Goal: Contribute content: Add original content to the website for others to see

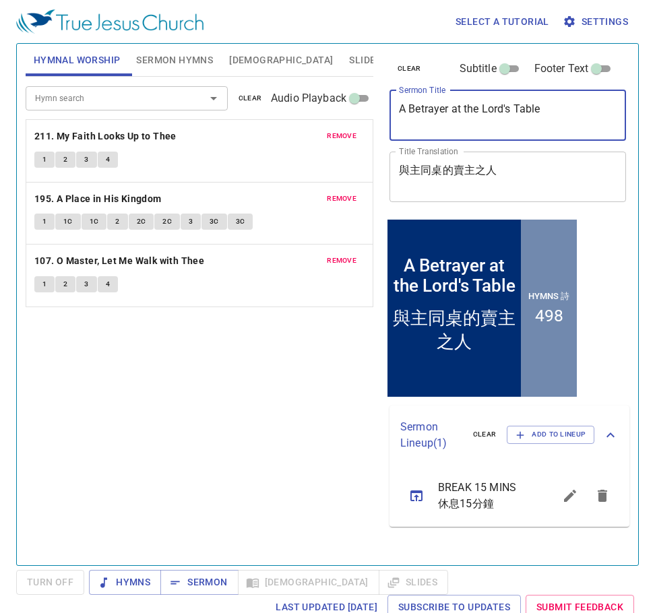
drag, startPoint x: 545, startPoint y: 108, endPoint x: 354, endPoint y: 109, distance: 191.3
click at [354, 109] on div "Hymnal Worship Sermon Hymns Bible Slides Hymn search Hymn search clear Audio Pl…" at bounding box center [327, 298] width 614 height 521
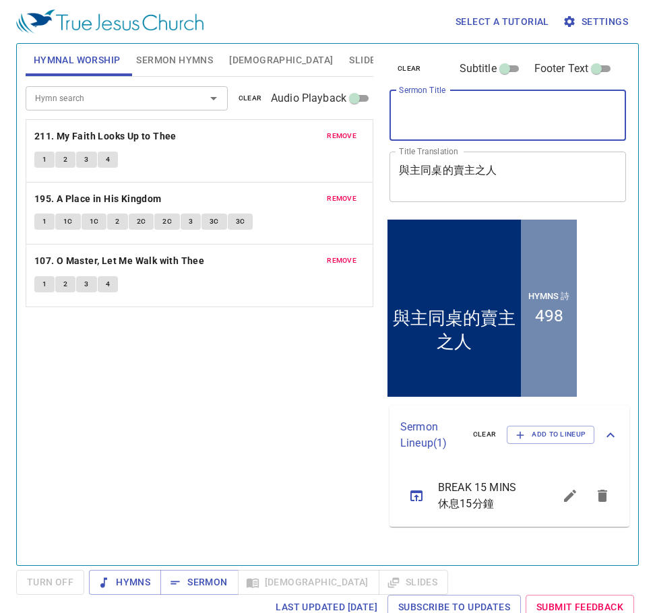
drag, startPoint x: 510, startPoint y: 164, endPoint x: 519, endPoint y: 164, distance: 9.5
click at [510, 167] on textarea "與主同桌的賣主之人" at bounding box center [508, 177] width 218 height 26
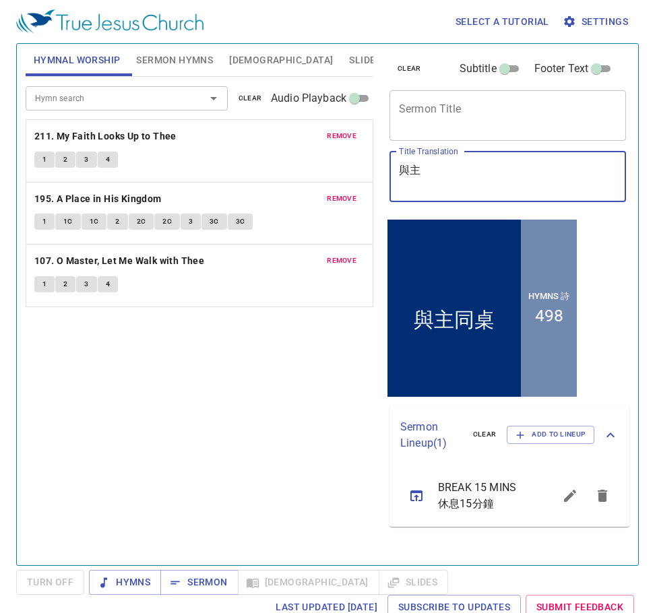
type textarea "與"
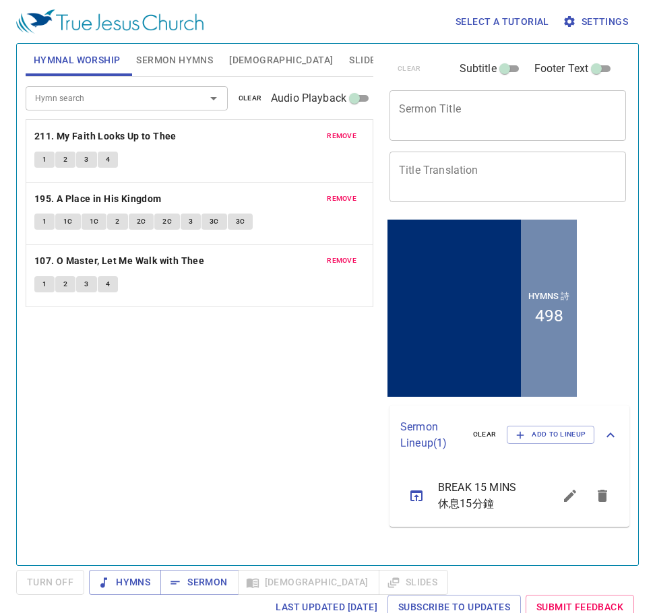
click at [249, 100] on span "clear" at bounding box center [250, 98] width 24 height 12
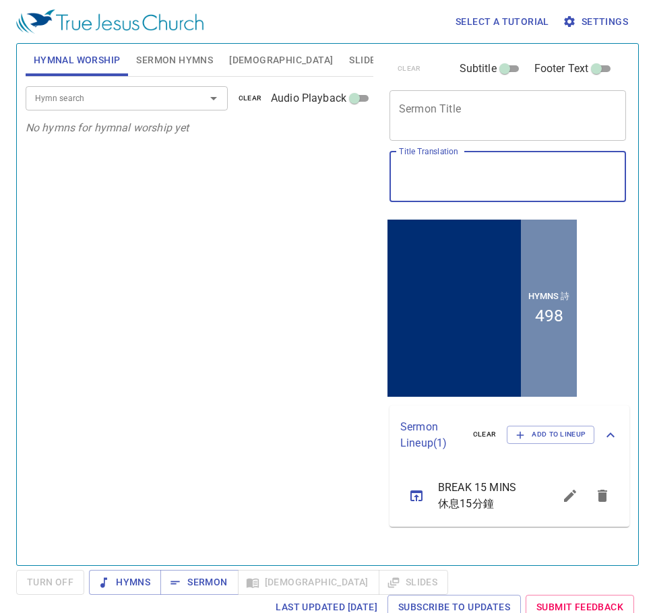
paste textarea "穿鞋與脫鞋"
type textarea "穿鞋與脫鞋"
click at [424, 107] on textarea "Sermon Title" at bounding box center [508, 115] width 218 height 26
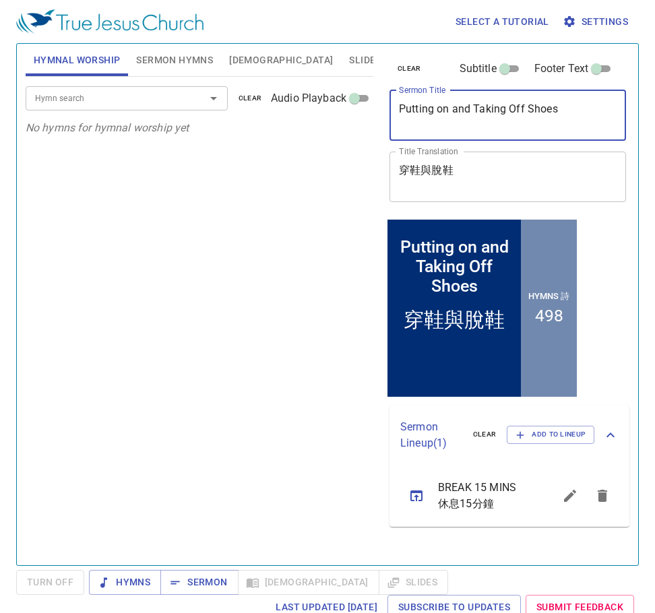
type textarea "Putting on and Taking Off Shoes"
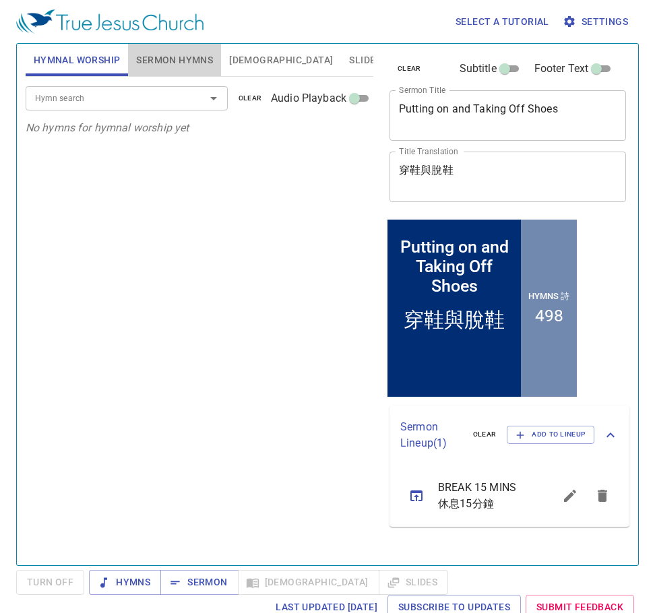
click at [181, 59] on span "Sermon Hymns" at bounding box center [174, 60] width 77 height 17
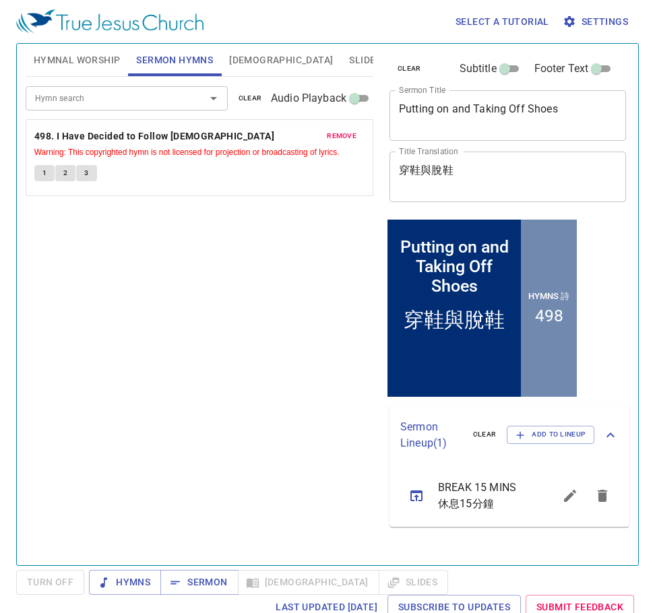
click at [258, 92] on span "clear" at bounding box center [250, 98] width 24 height 12
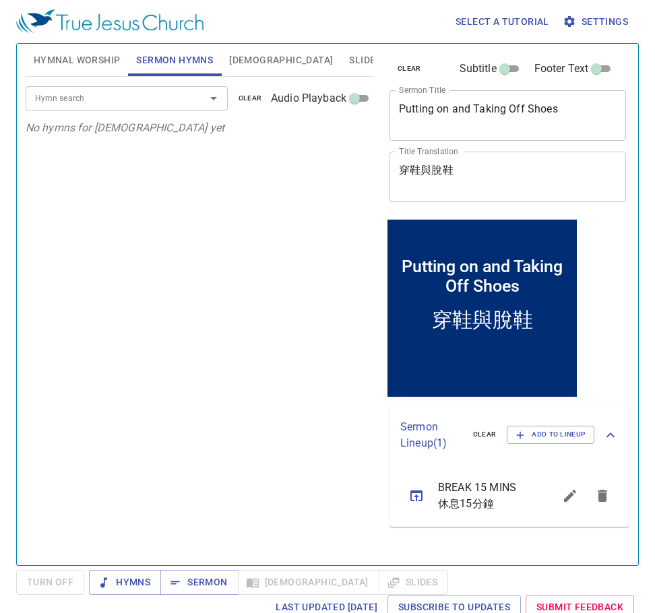
click at [187, 92] on div at bounding box center [204, 98] width 35 height 19
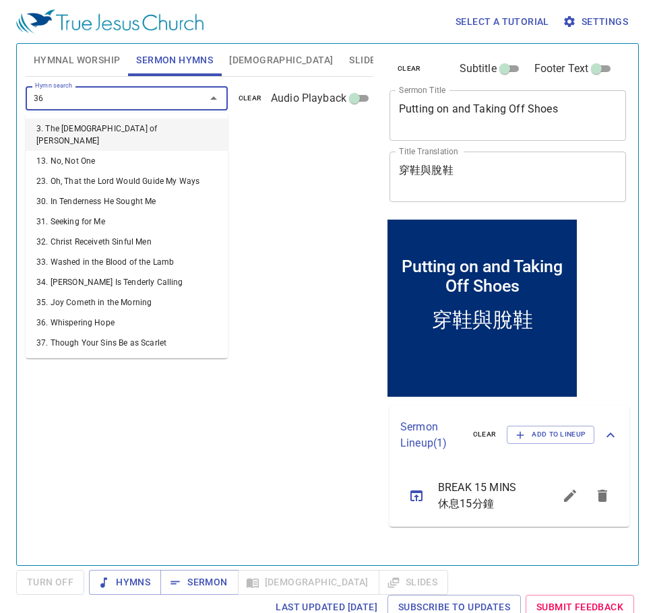
type input "366"
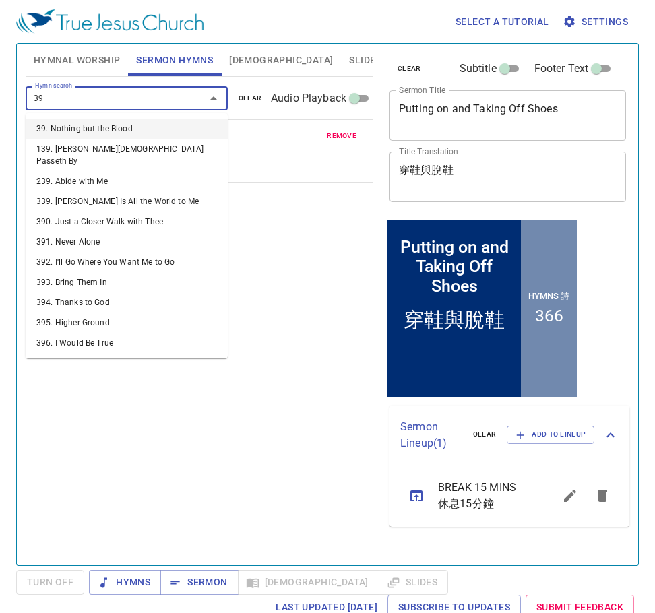
type input "395"
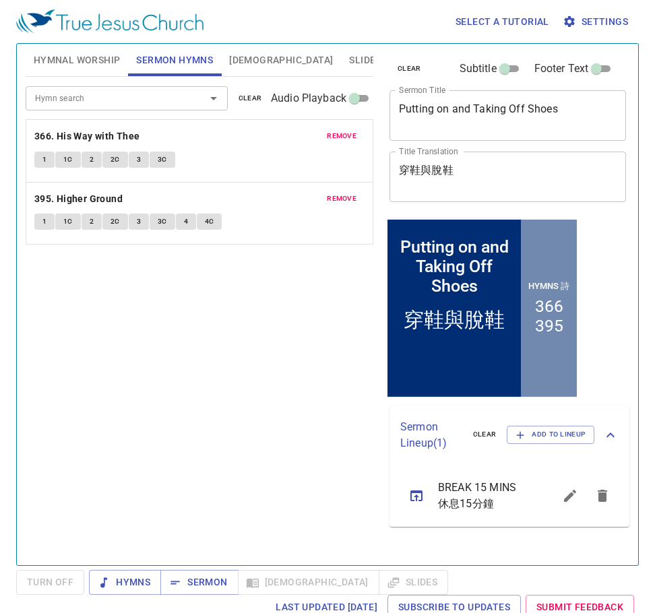
click at [252, 58] on span "[DEMOGRAPHIC_DATA]" at bounding box center [281, 60] width 104 height 17
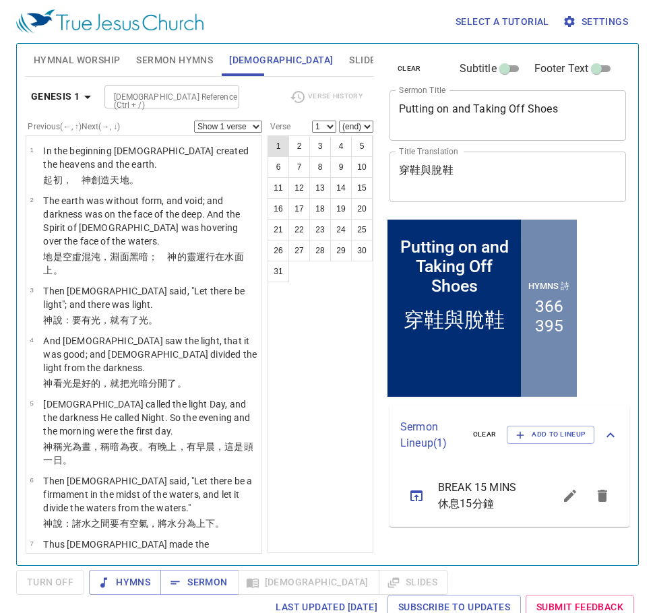
click at [278, 141] on button "1" at bounding box center [278, 146] width 22 height 22
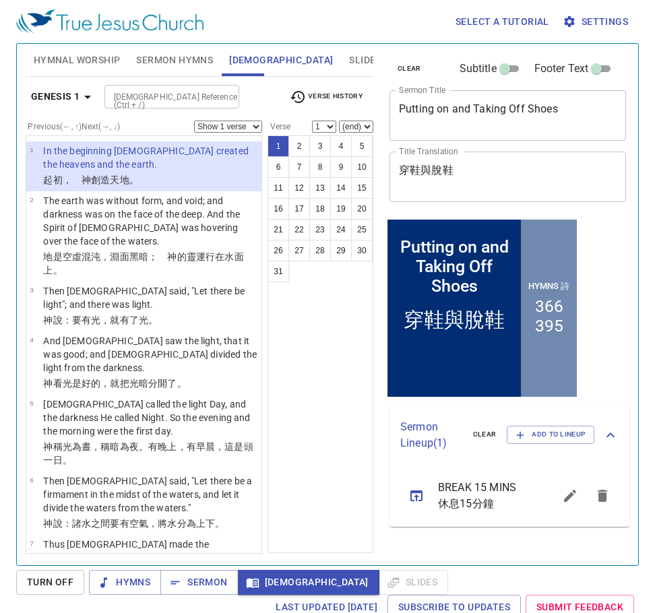
click at [349, 57] on span "Slides" at bounding box center [365, 60] width 32 height 17
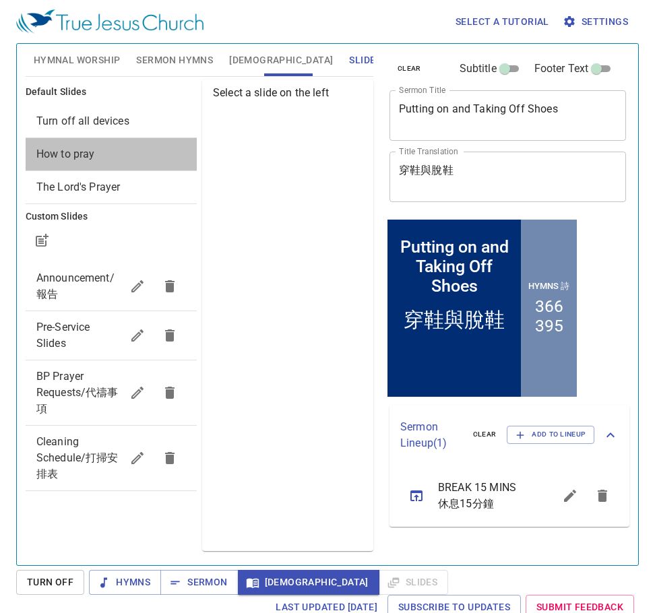
click at [92, 149] on span "How to pray" at bounding box center [65, 154] width 59 height 13
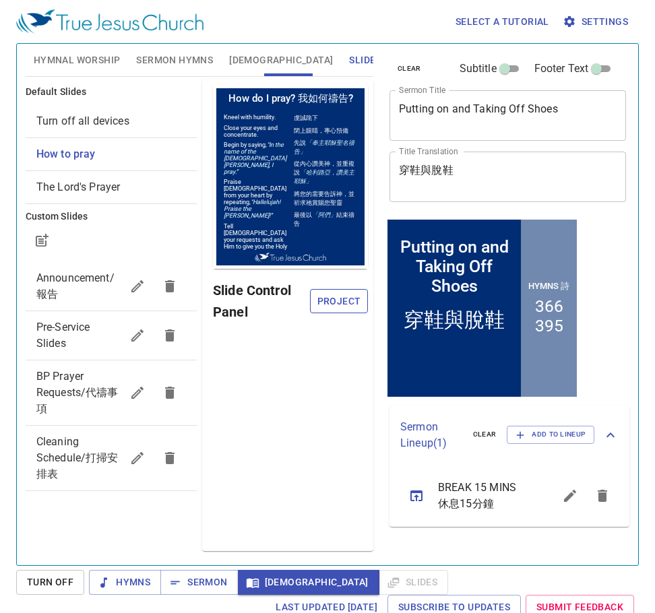
click at [336, 302] on span "Project" at bounding box center [339, 301] width 36 height 17
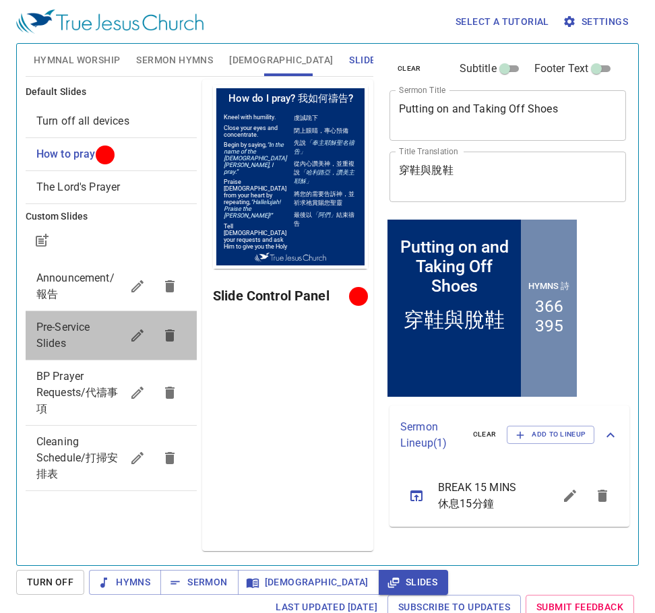
click at [82, 325] on span "Pre-Service Slides" at bounding box center [63, 335] width 54 height 29
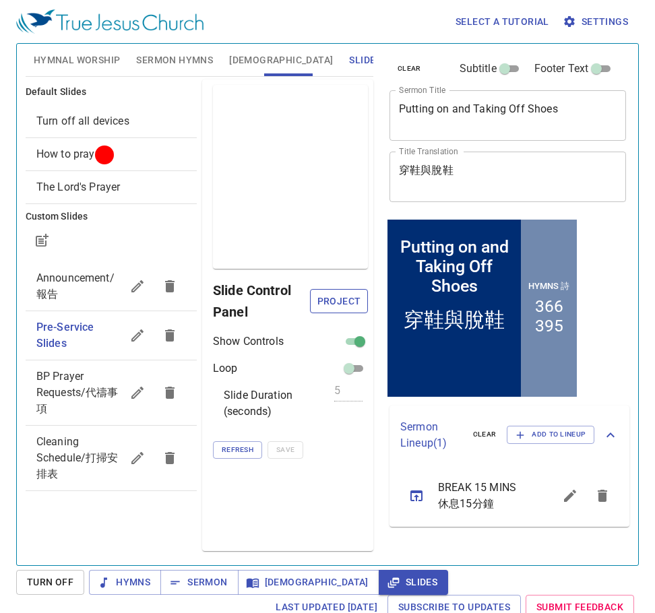
click at [321, 297] on span "Project" at bounding box center [339, 301] width 36 height 17
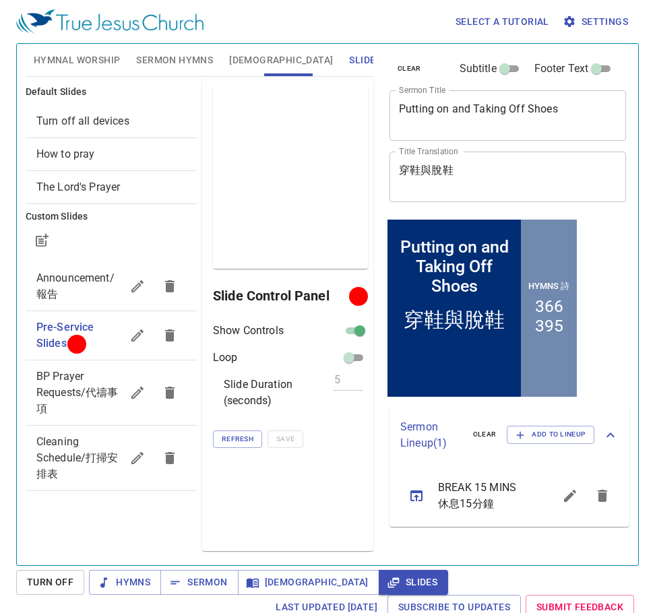
click at [101, 53] on span "Hymnal Worship" at bounding box center [77, 60] width 87 height 17
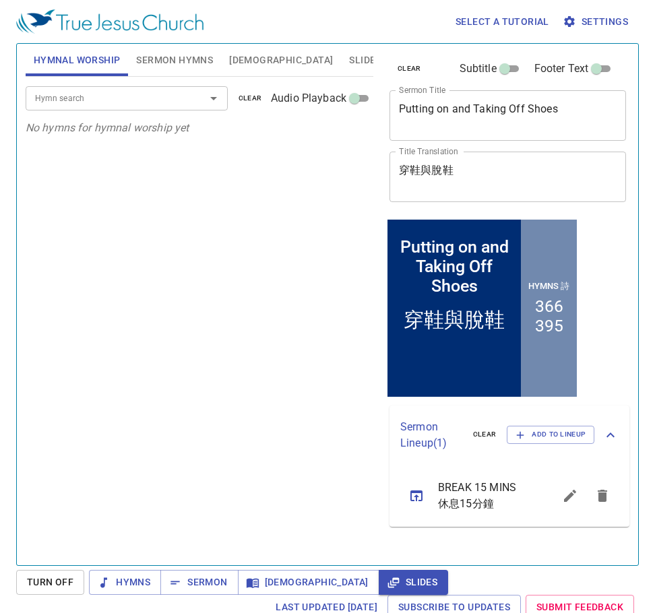
click at [26, 44] on button "Hymnal Worship" at bounding box center [77, 60] width 103 height 32
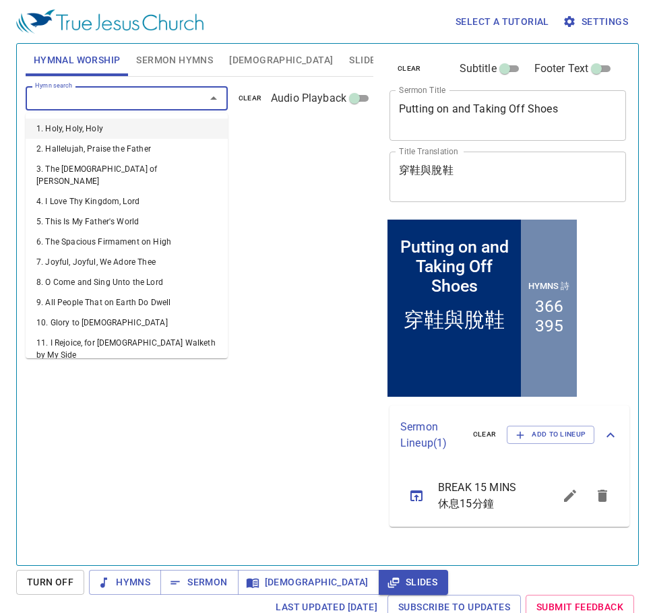
click at [112, 99] on input "Hymn search" at bounding box center [107, 97] width 154 height 15
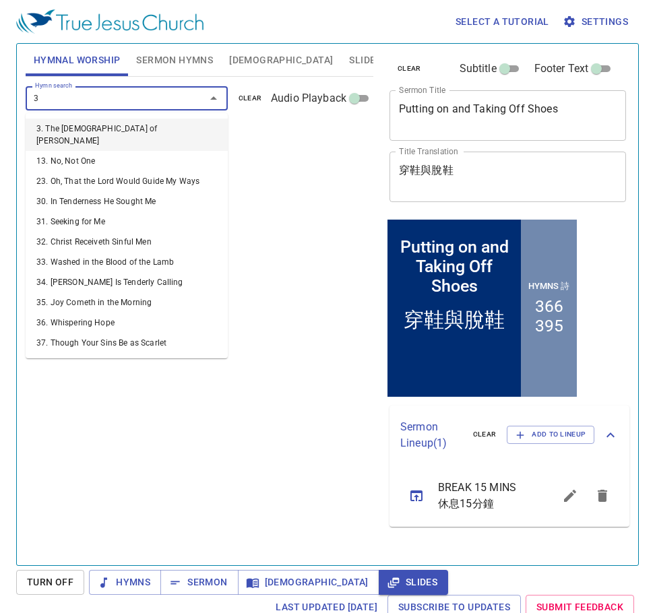
type input "32"
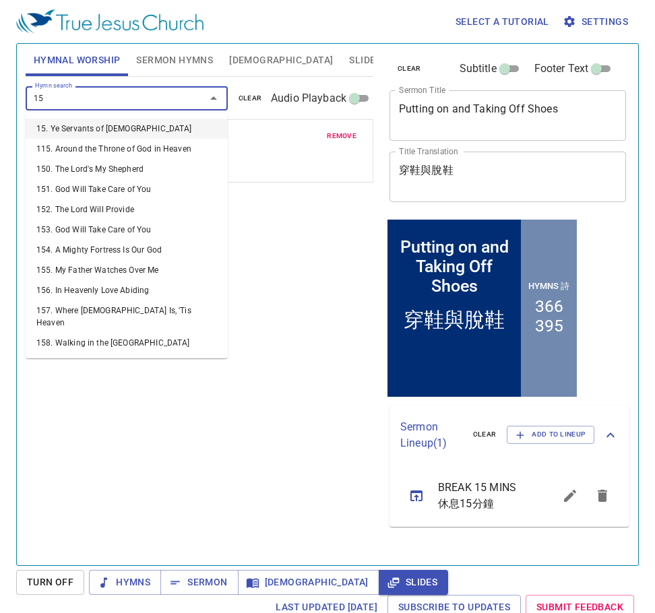
type input "151"
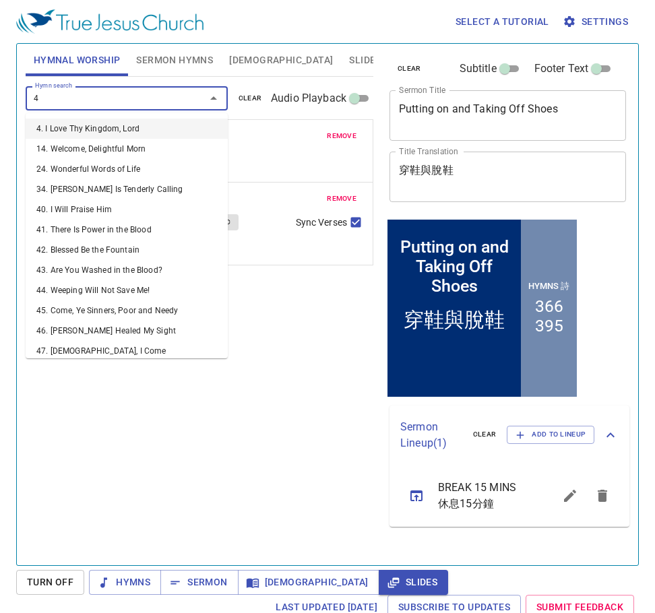
type input "49"
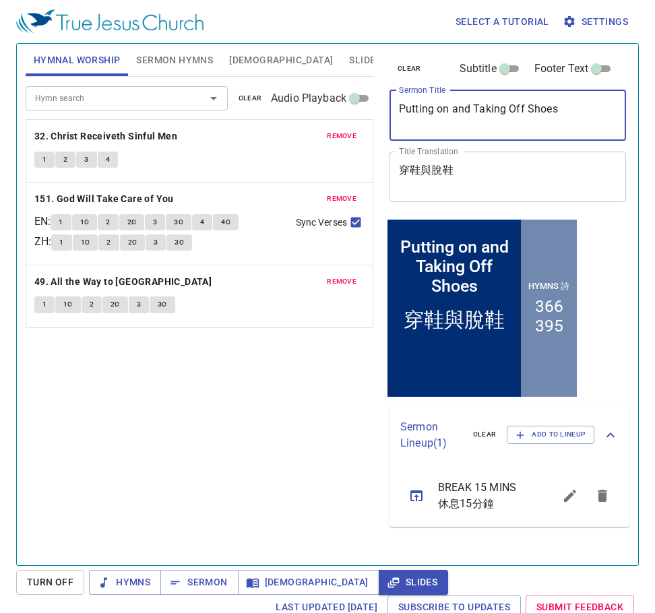
click at [447, 108] on textarea "Putting on and Taking Off Shoes" at bounding box center [508, 115] width 218 height 26
type textarea "Putting On and Taking Off Shoes"
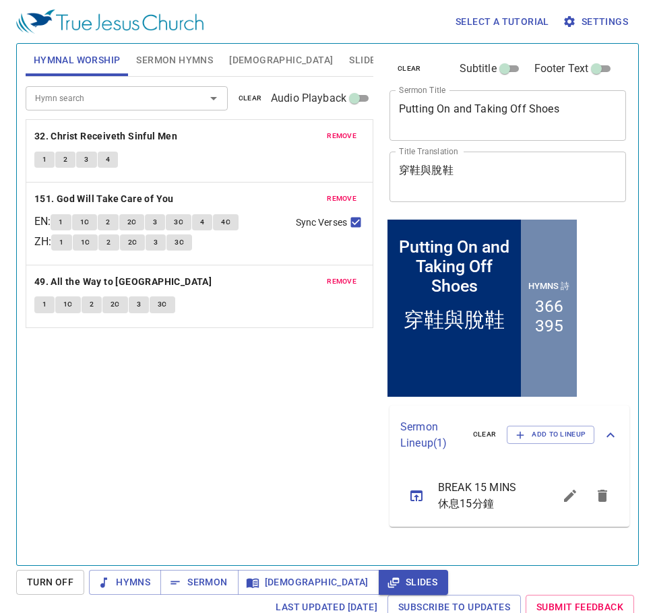
click at [193, 403] on div "Hymn search Hymn search clear Audio Playback remove 32. Christ Receiveth Sinful…" at bounding box center [200, 315] width 348 height 477
click at [191, 57] on span "Sermon Hymns" at bounding box center [174, 60] width 77 height 17
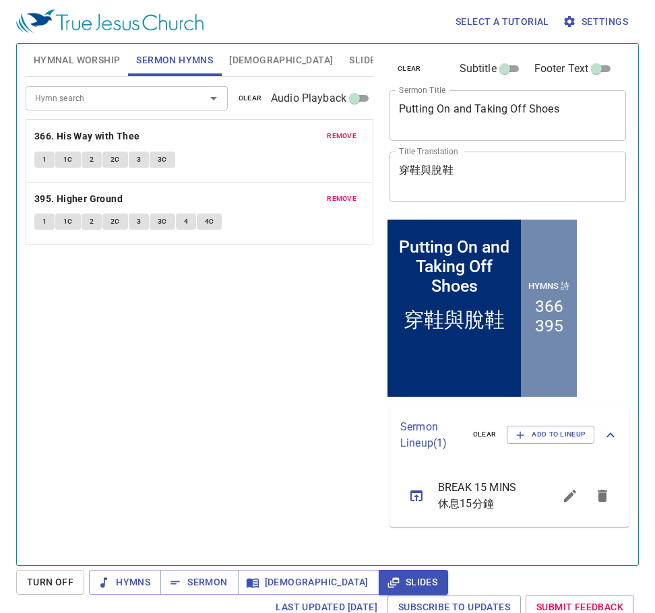
click at [90, 56] on span "Hymnal Worship" at bounding box center [77, 60] width 87 height 17
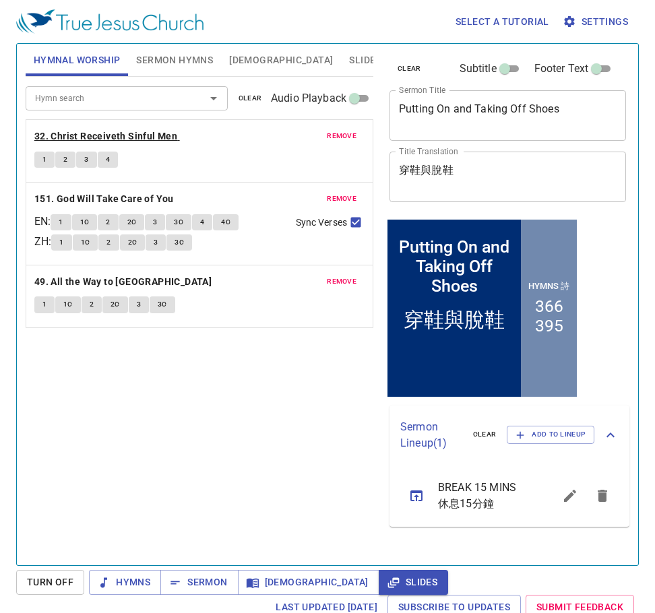
click at [96, 132] on b "32. Christ Receiveth Sinful Men" at bounding box center [105, 136] width 143 height 17
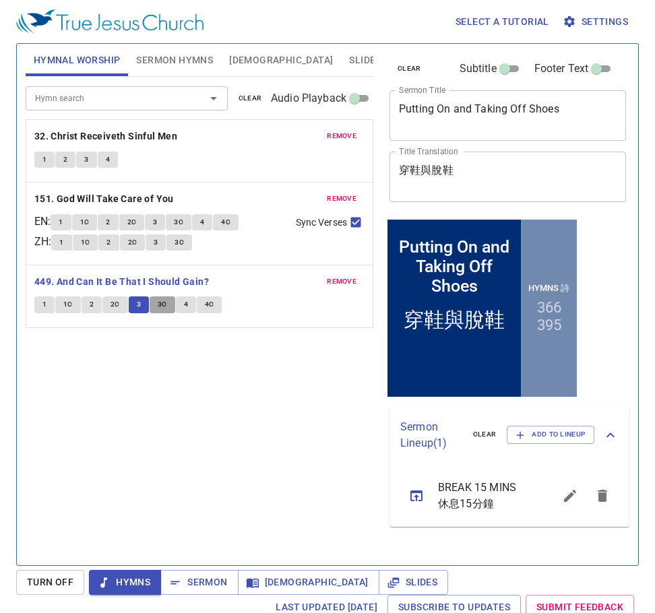
click at [164, 306] on span "3C" at bounding box center [162, 304] width 9 height 12
click at [186, 304] on span "4" at bounding box center [186, 304] width 4 height 12
click at [210, 305] on span "4C" at bounding box center [209, 304] width 9 height 12
click at [45, 305] on span "1" at bounding box center [44, 304] width 4 height 12
click at [68, 306] on button "1C" at bounding box center [68, 304] width 26 height 16
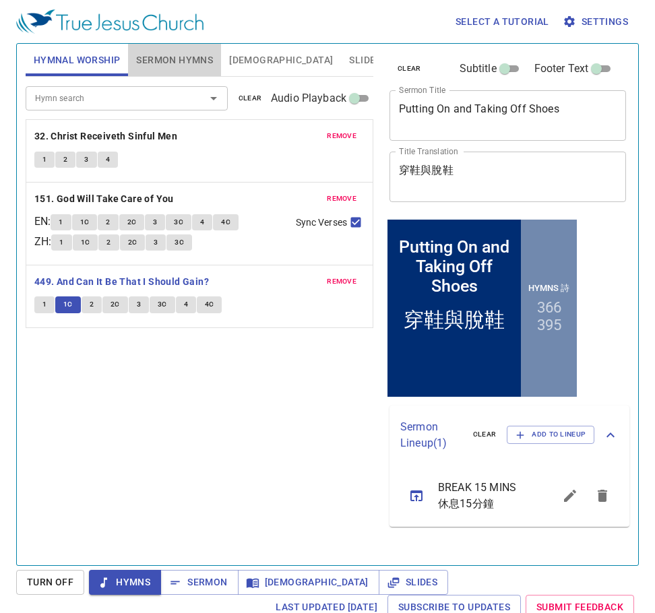
click at [168, 58] on span "Sermon Hymns" at bounding box center [174, 60] width 77 height 17
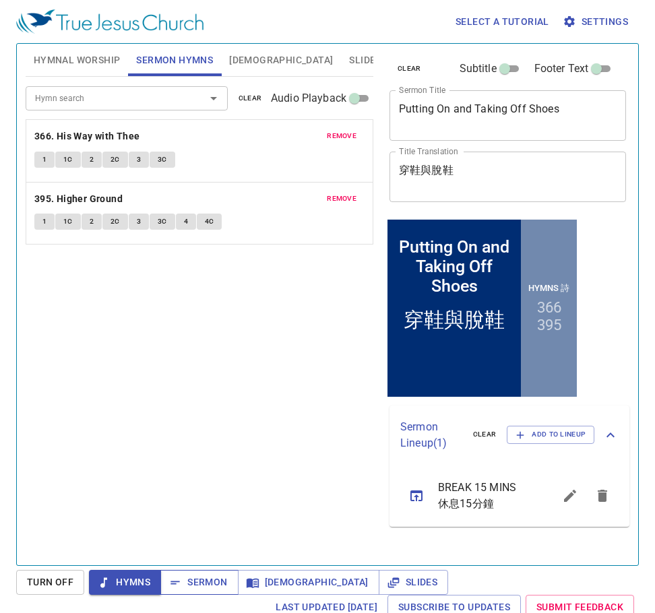
click at [207, 584] on span "Sermon" at bounding box center [199, 582] width 56 height 17
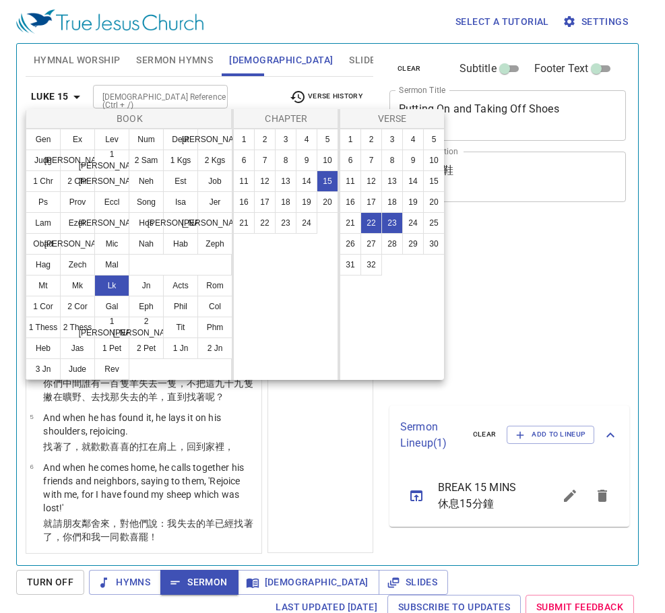
select select "2"
select select "22"
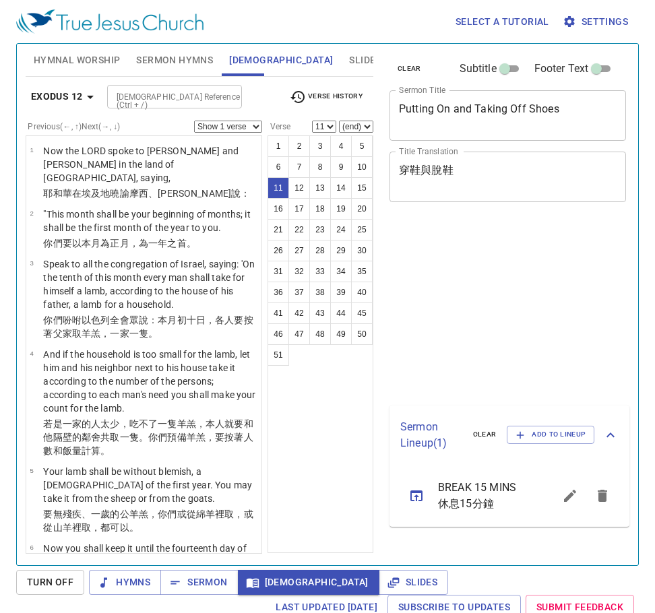
select select "11"
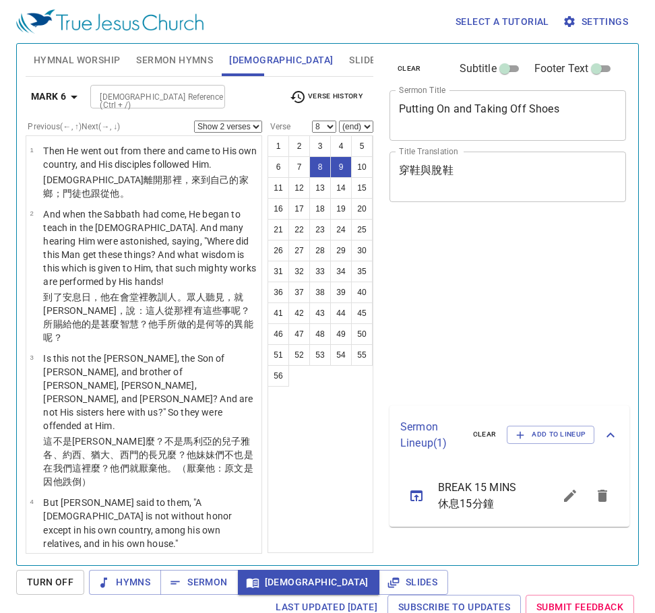
select select "2"
select select "8"
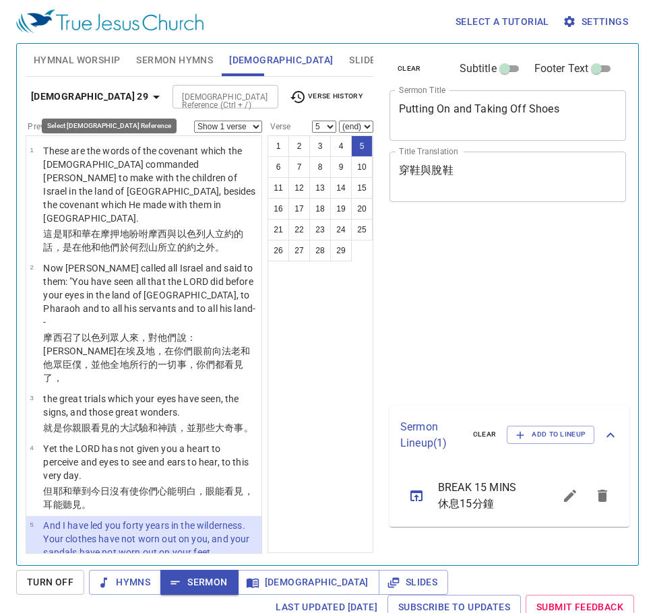
select select "5"
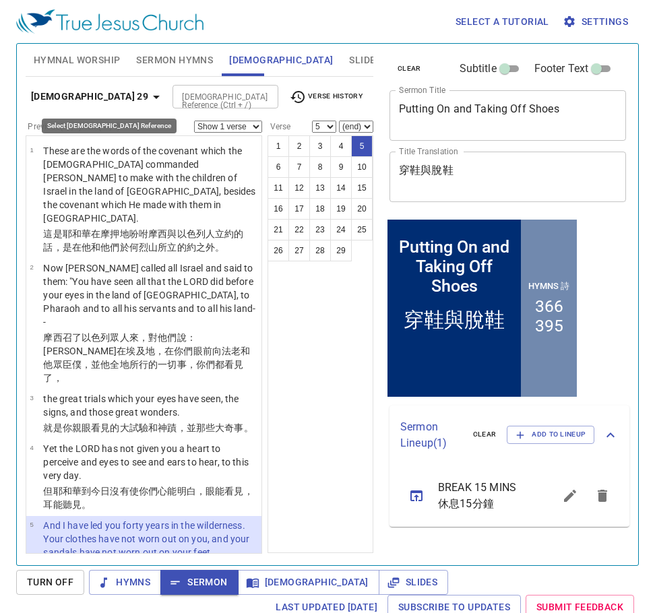
scroll to position [302, 0]
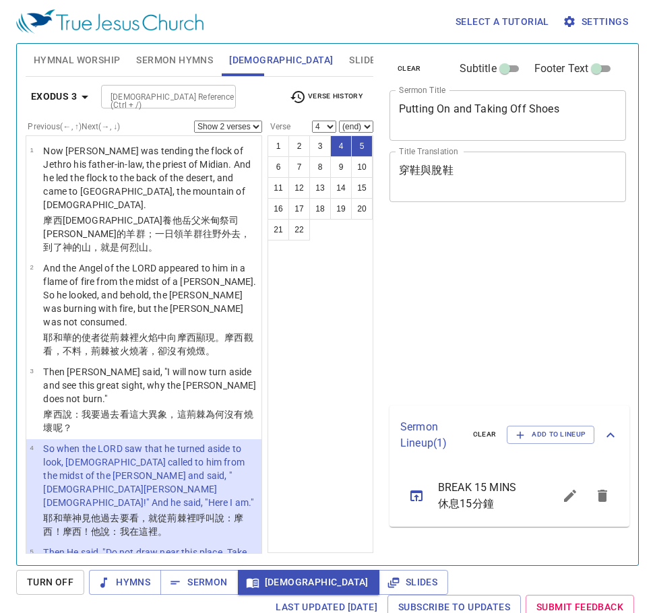
select select "2"
select select "4"
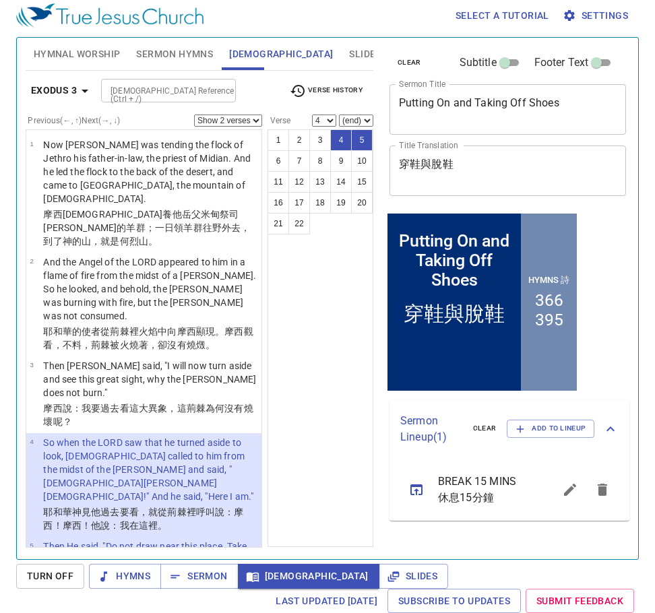
scroll to position [160, 0]
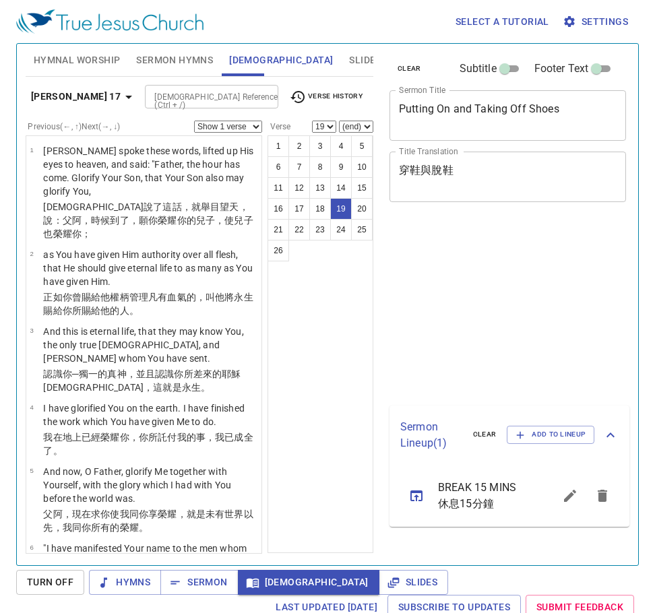
select select "19"
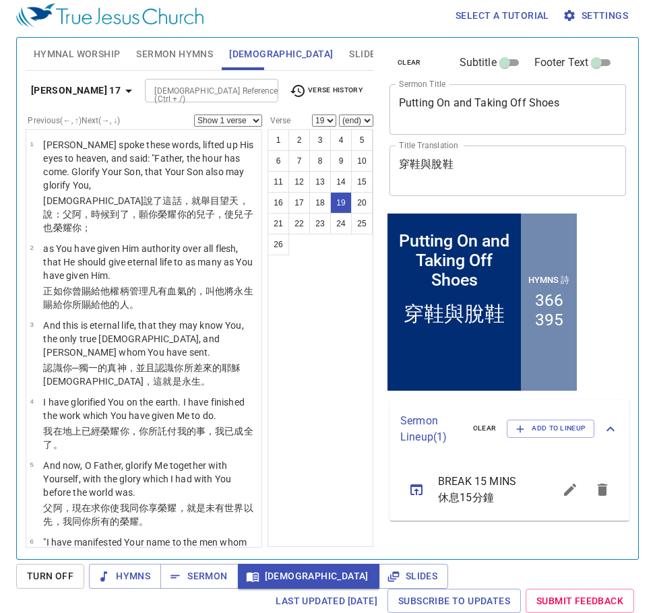
scroll to position [1198, 0]
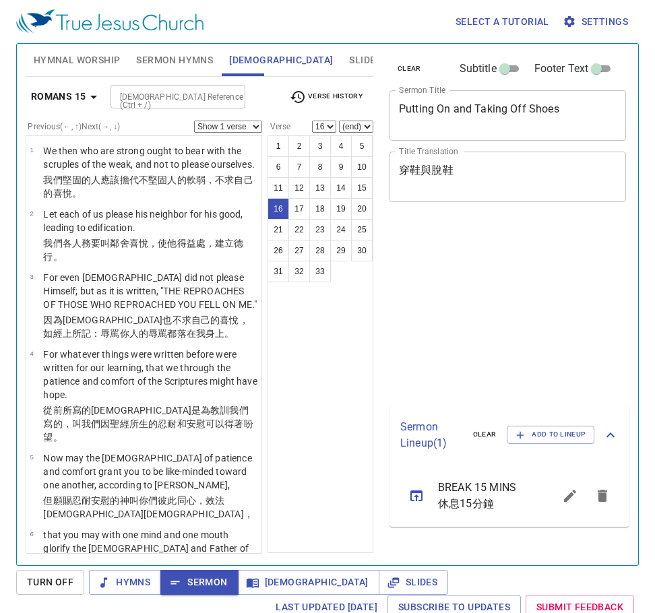
select select "16"
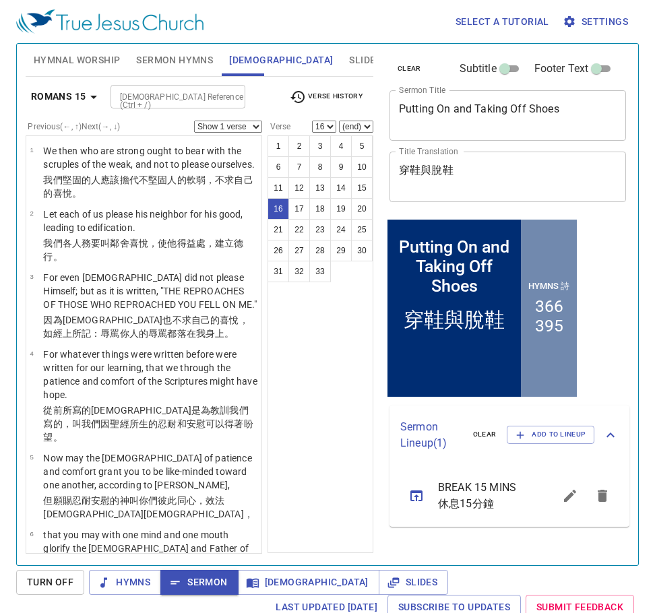
scroll to position [1055, 0]
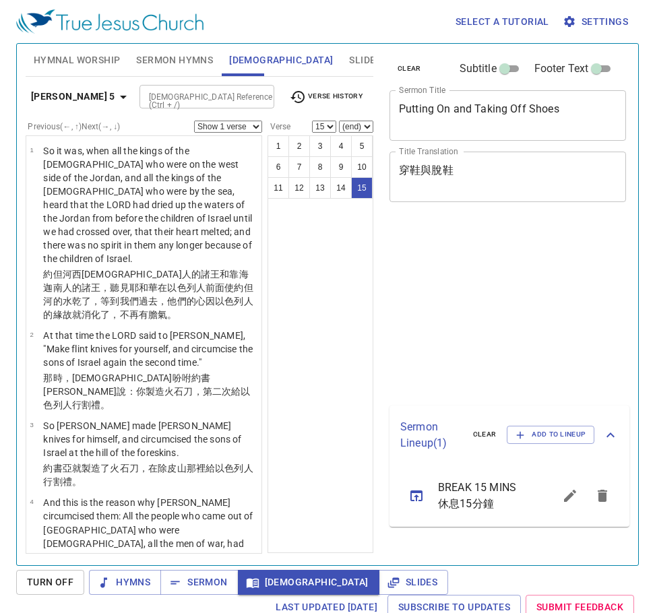
select select "15"
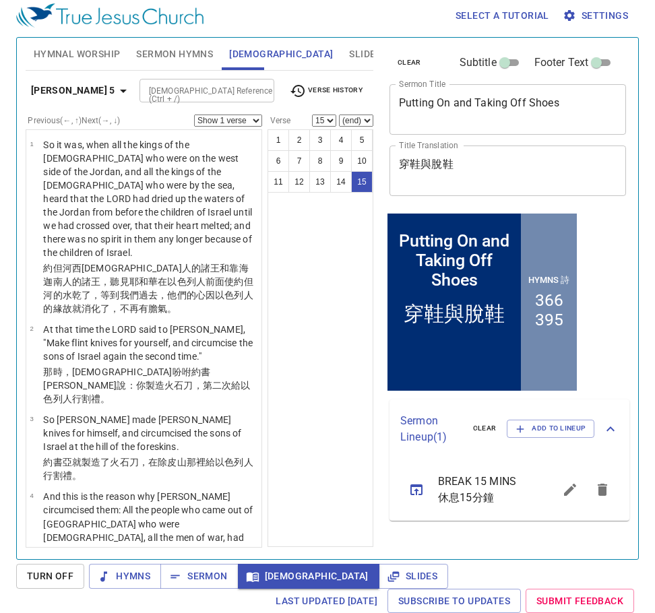
scroll to position [1218, 0]
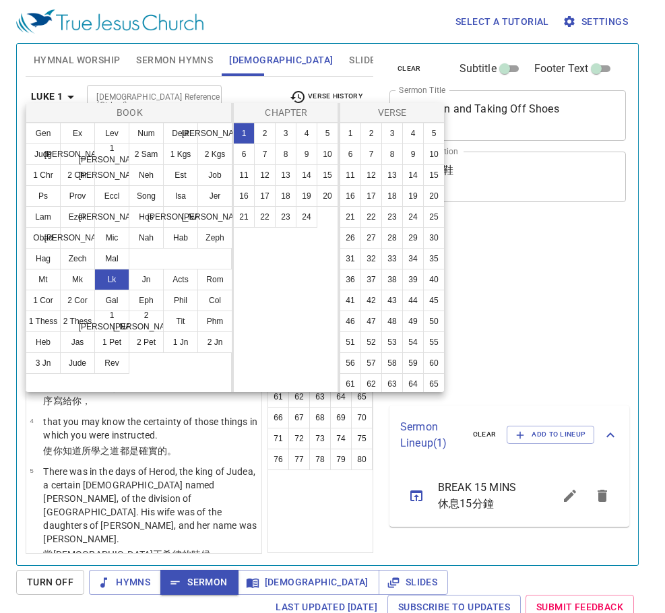
select select "15"
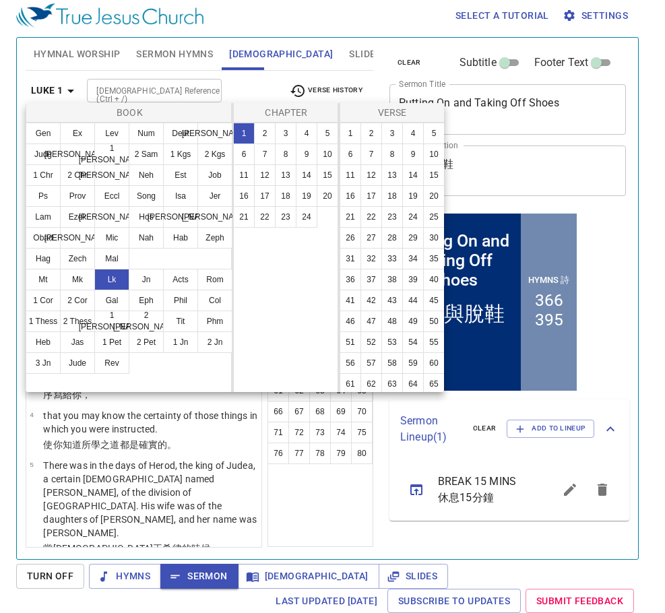
scroll to position [6, 0]
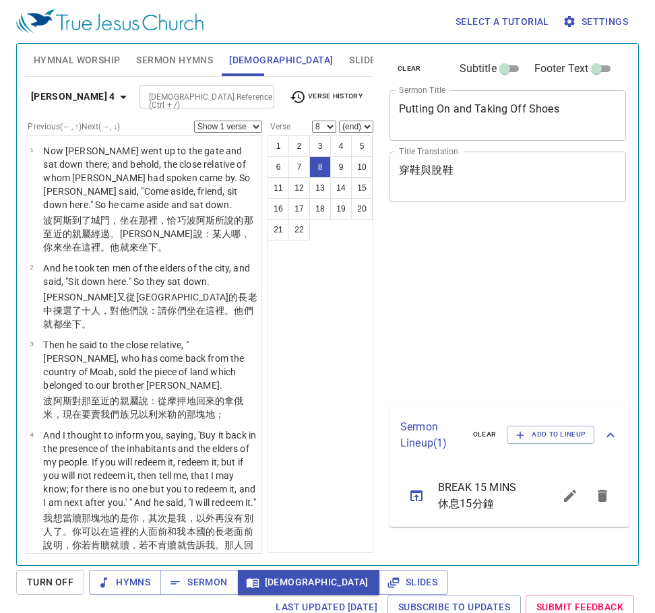
select select "8"
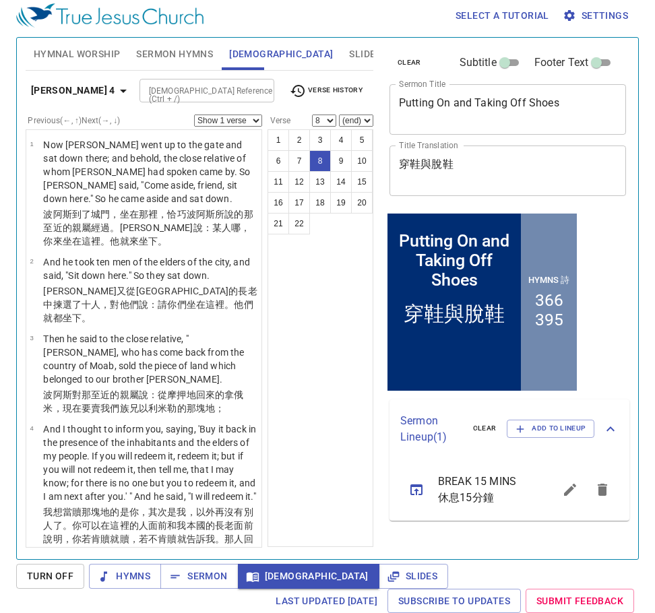
scroll to position [492, 0]
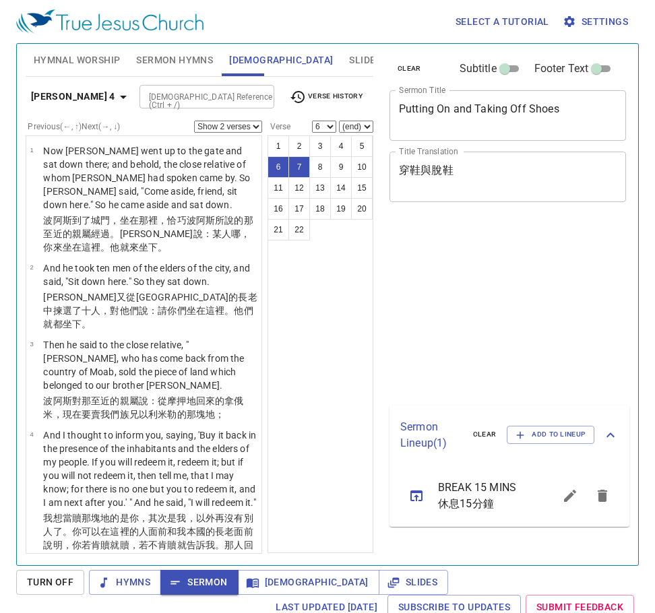
select select "2"
select select "6"
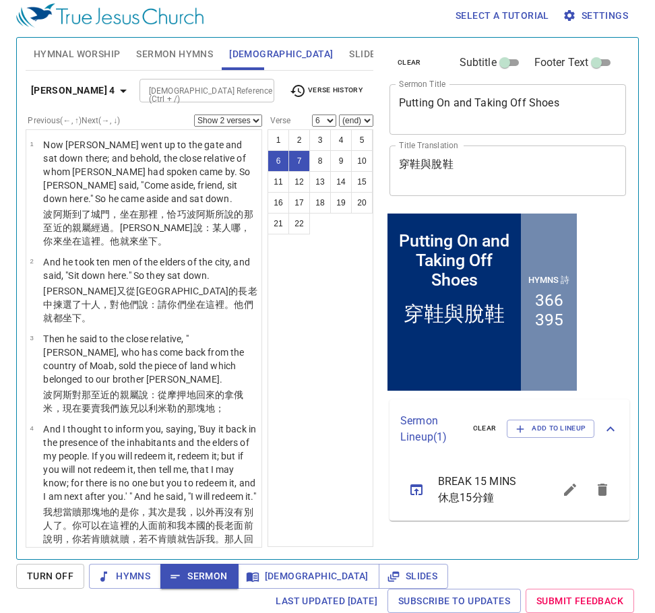
scroll to position [492, 0]
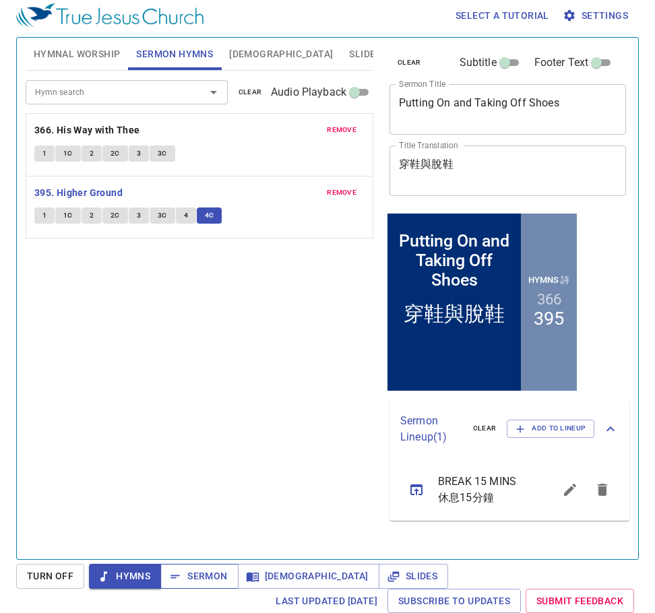
scroll to position [6, 0]
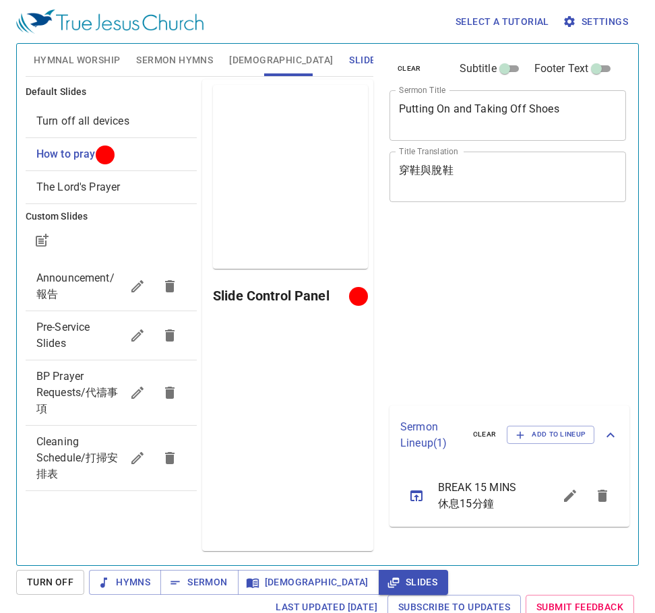
scroll to position [6, 0]
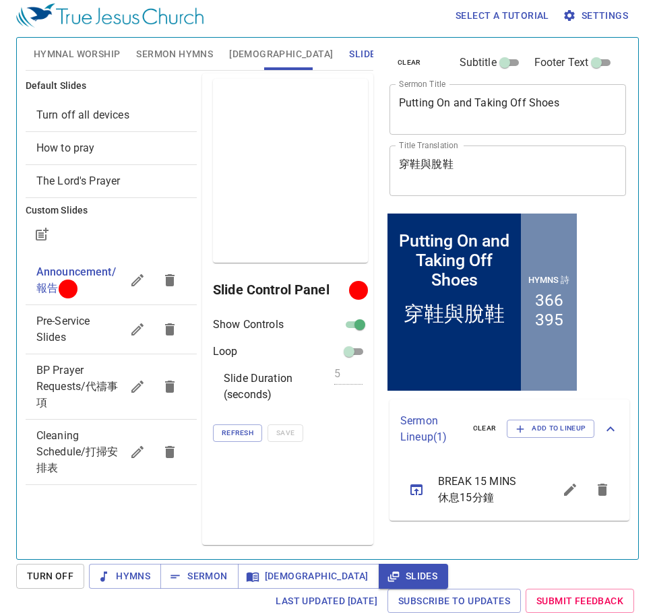
scroll to position [6, 0]
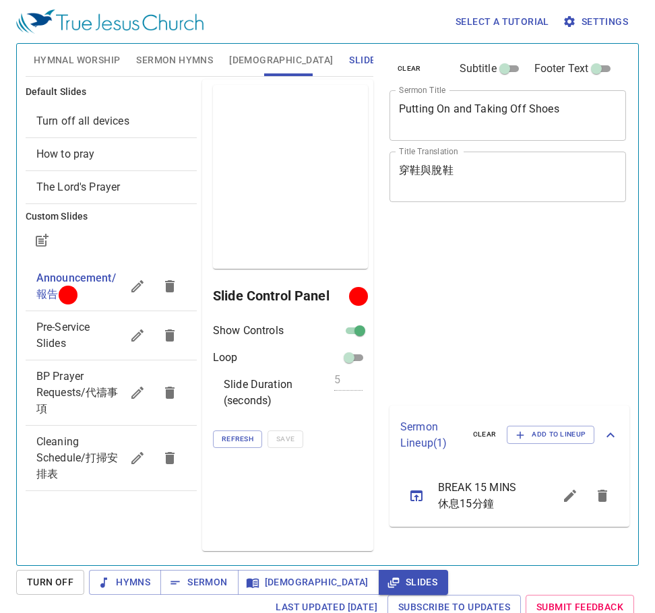
scroll to position [6, 0]
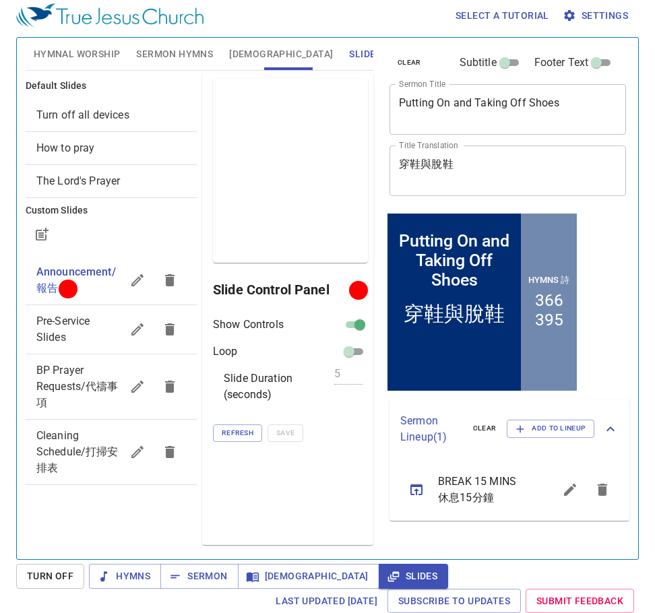
scroll to position [6, 0]
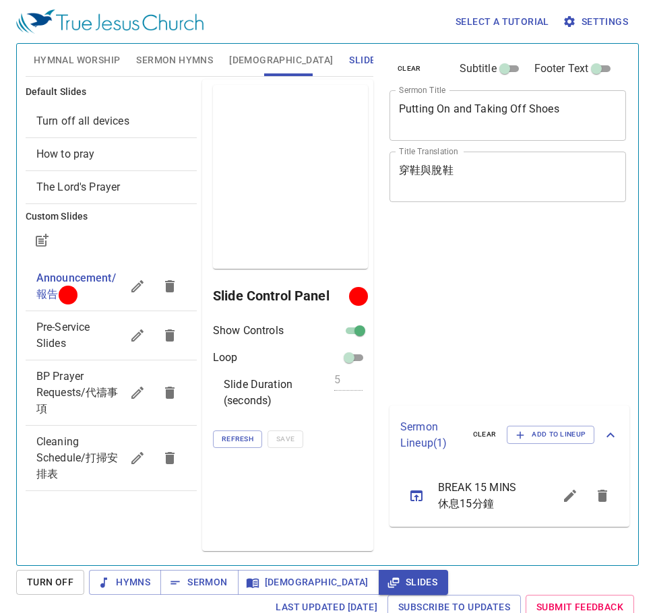
scroll to position [6, 0]
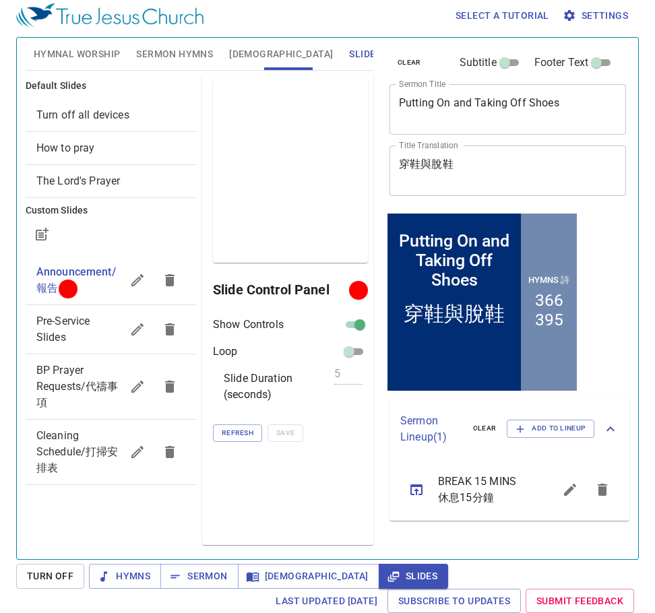
scroll to position [6, 0]
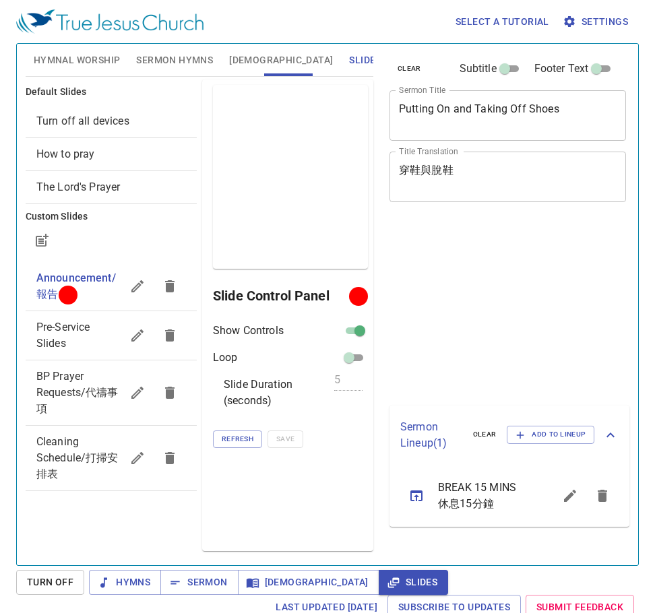
scroll to position [6, 0]
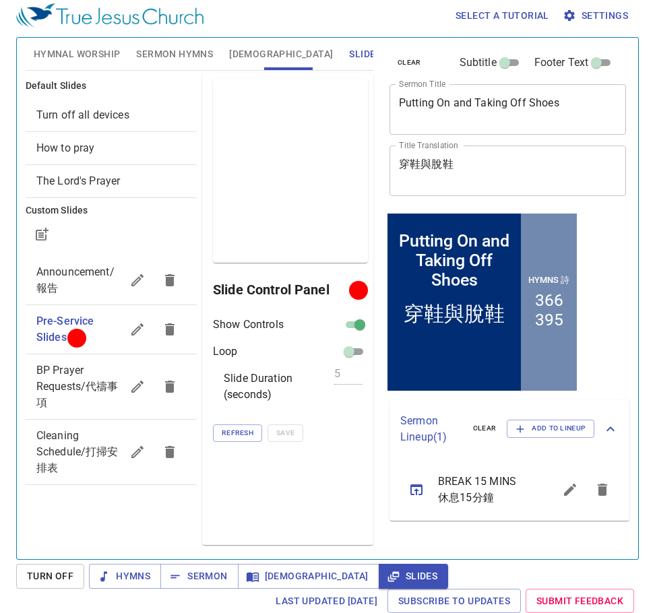
scroll to position [6, 0]
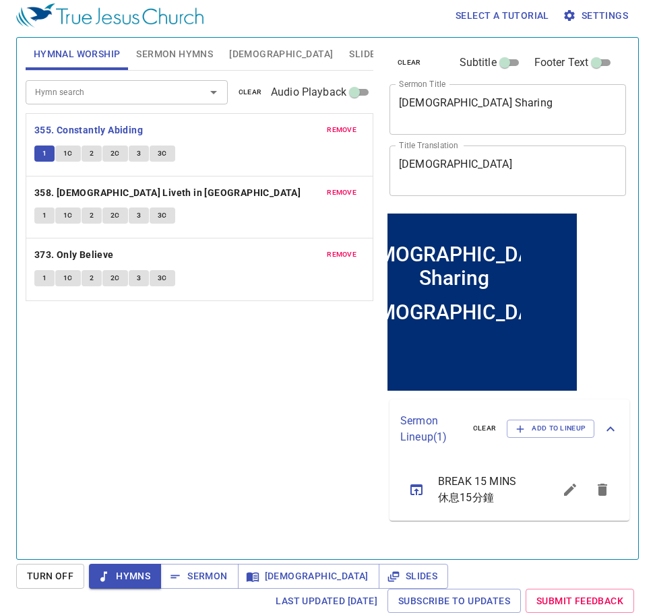
scroll to position [6, 0]
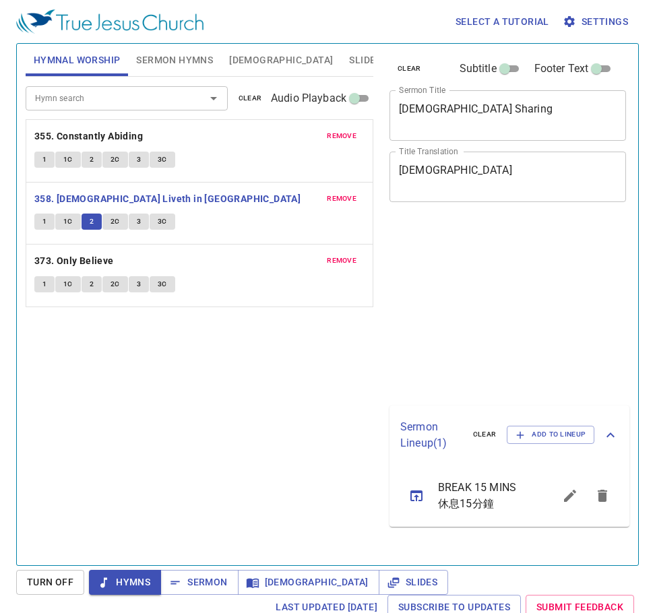
scroll to position [6, 0]
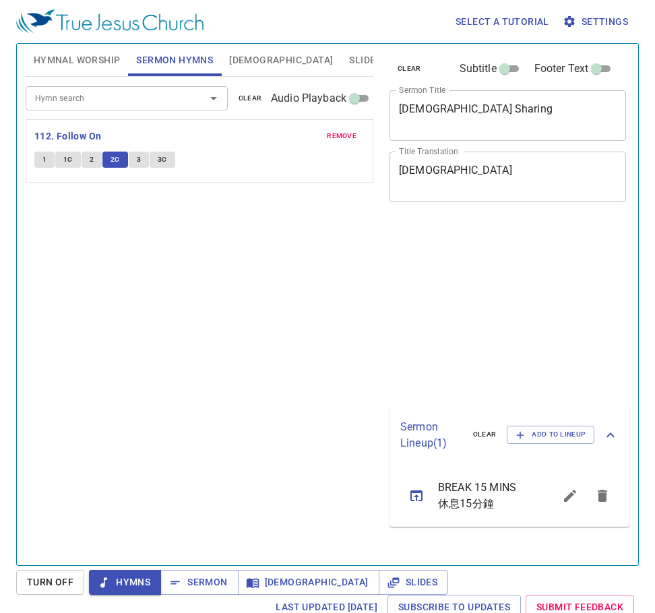
scroll to position [6, 0]
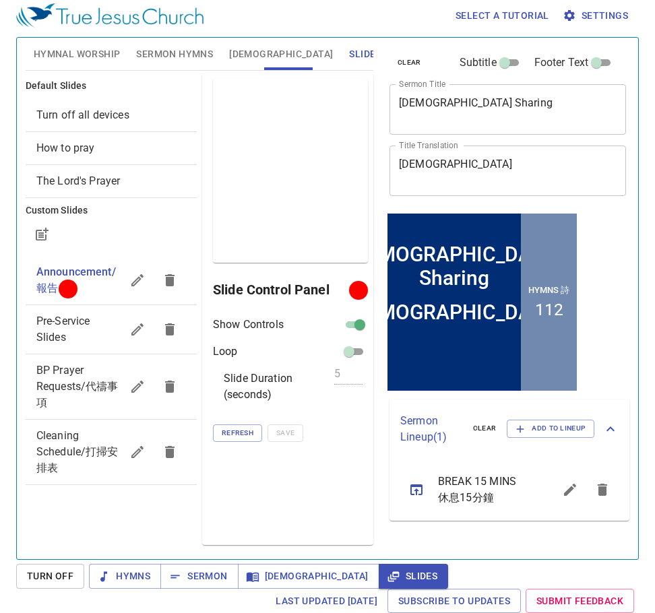
scroll to position [6, 0]
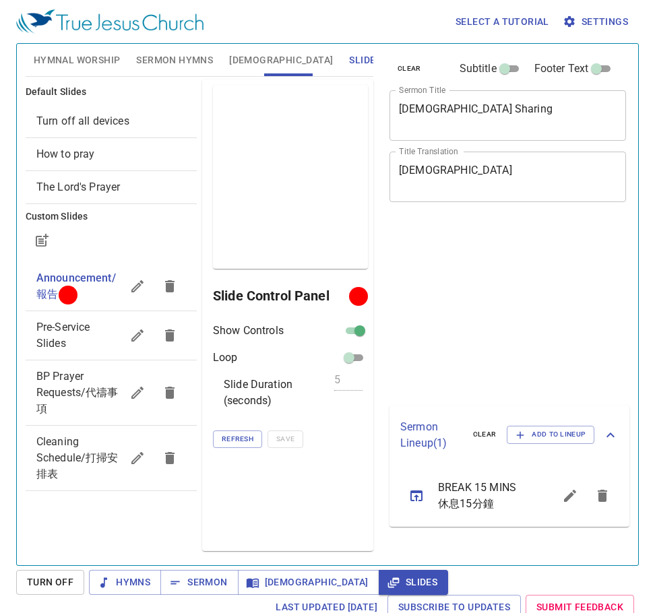
scroll to position [6, 0]
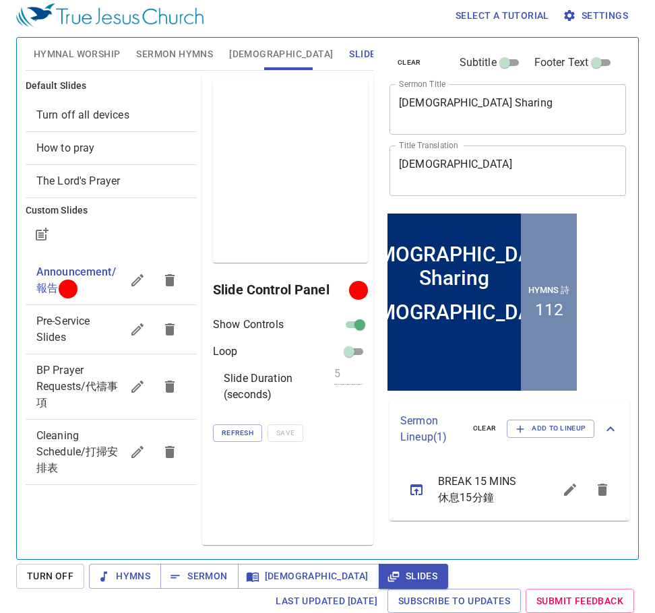
scroll to position [6, 0]
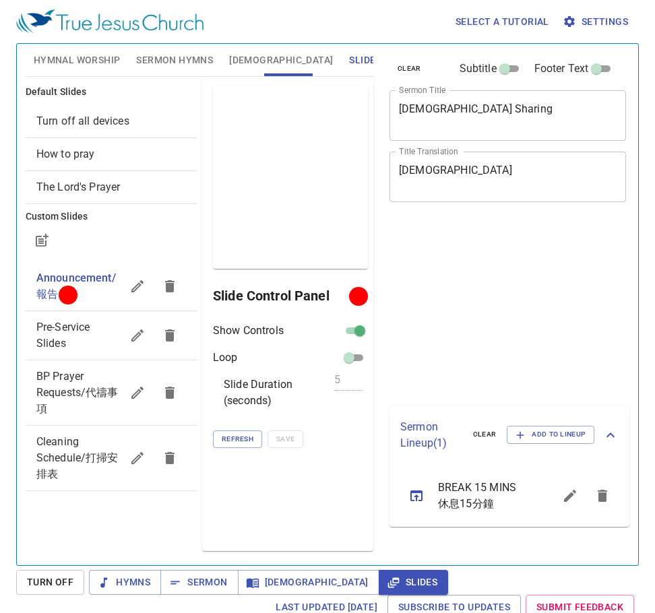
scroll to position [6, 0]
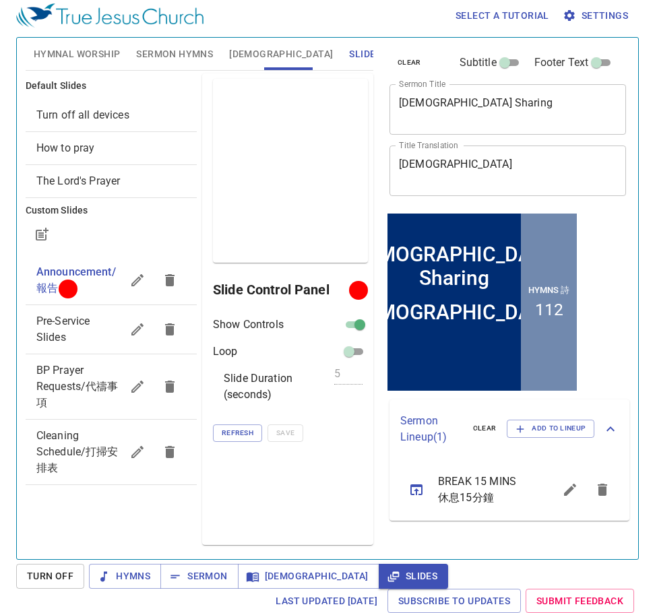
scroll to position [6, 0]
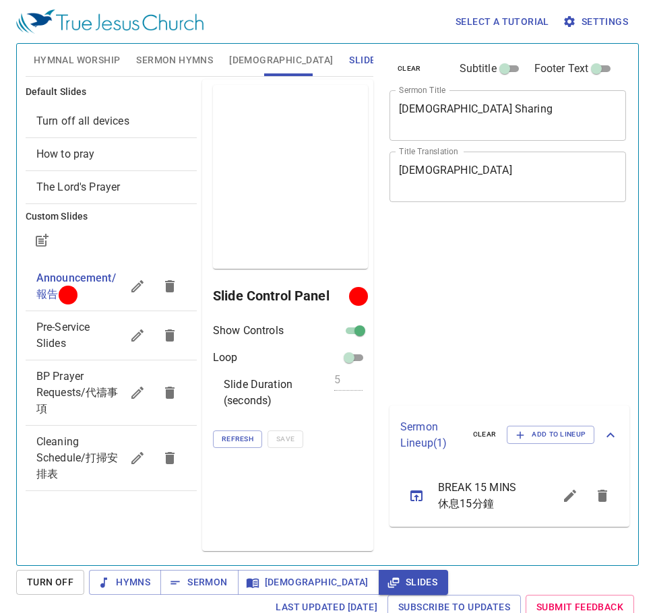
scroll to position [6, 0]
